Goal: Information Seeking & Learning: Understand process/instructions

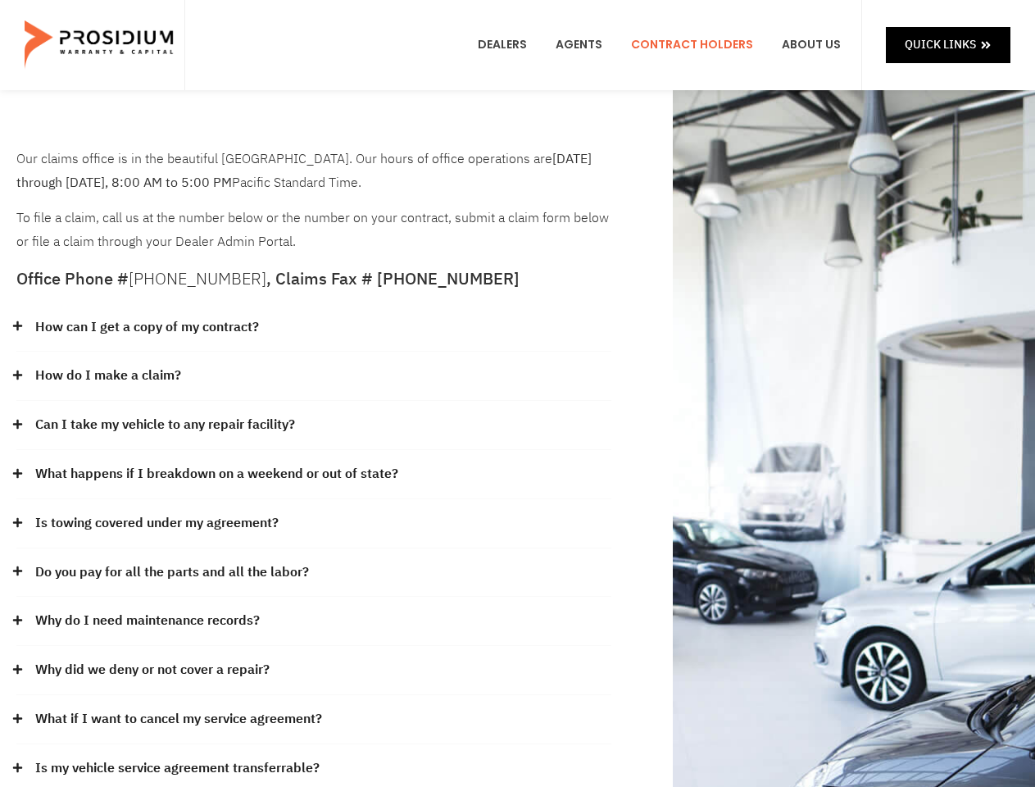
click at [517, 393] on div "How do I make a claim?" at bounding box center [313, 376] width 595 height 49
click at [314, 328] on div "How can I get a copy of my contract?" at bounding box center [313, 327] width 595 height 49
click at [146, 327] on link "How can I get a copy of my contract?" at bounding box center [147, 328] width 224 height 24
click at [314, 376] on div "How do I make a claim?" at bounding box center [313, 376] width 595 height 49
click at [107, 375] on link "How do I make a claim?" at bounding box center [108, 376] width 146 height 24
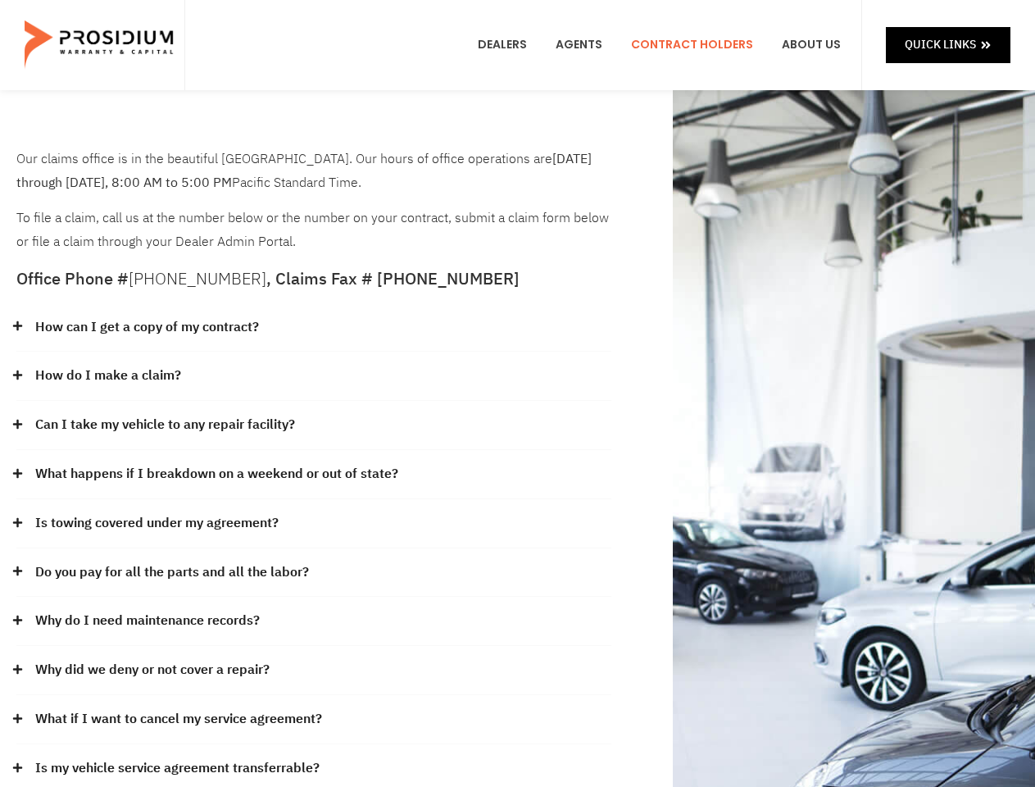
click at [314, 425] on div "Can I take my vehicle to any repair facility?" at bounding box center [313, 425] width 595 height 49
click at [166, 425] on link "Can I take my vehicle to any repair facility?" at bounding box center [165, 425] width 260 height 24
click at [314, 475] on link "What happens if I breakdown on a weekend or out of state?" at bounding box center [216, 474] width 363 height 24
click at [215, 474] on link "What happens if I breakdown on a weekend or out of state?" at bounding box center [216, 474] width 363 height 24
click at [314, 524] on div "Is towing covered under my agreement?" at bounding box center [313, 523] width 595 height 49
